Goal: Task Accomplishment & Management: Manage account settings

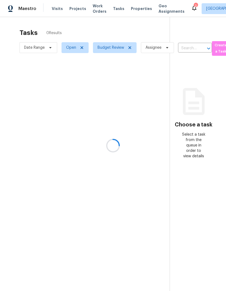
click at [194, 5] on div "2" at bounding box center [196, 5] width 4 height 5
click at [194, 4] on div "2" at bounding box center [196, 5] width 4 height 5
click at [194, 5] on div "2" at bounding box center [196, 5] width 4 height 5
click at [153, 120] on section "Tasks 0 Results Date Range Open Budget Review Assignee ​ Create a Task No tasks…" at bounding box center [89, 167] width 161 height 282
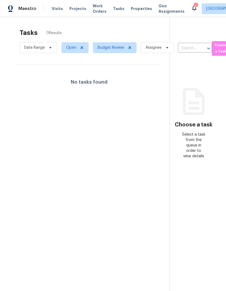
click at [191, 8] on icon at bounding box center [194, 8] width 7 height 7
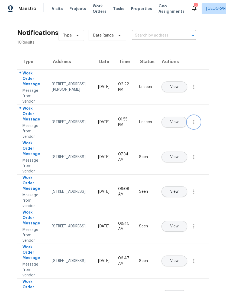
click at [196, 125] on icon "button" at bounding box center [193, 122] width 7 height 7
click at [183, 127] on div "Mark Seen" at bounding box center [163, 128] width 42 height 5
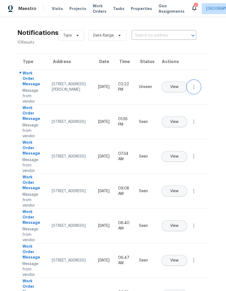
click at [197, 90] on icon "button" at bounding box center [193, 87] width 7 height 7
click at [183, 95] on div "Mark Seen" at bounding box center [163, 93] width 42 height 5
